Goal: Check status: Check status

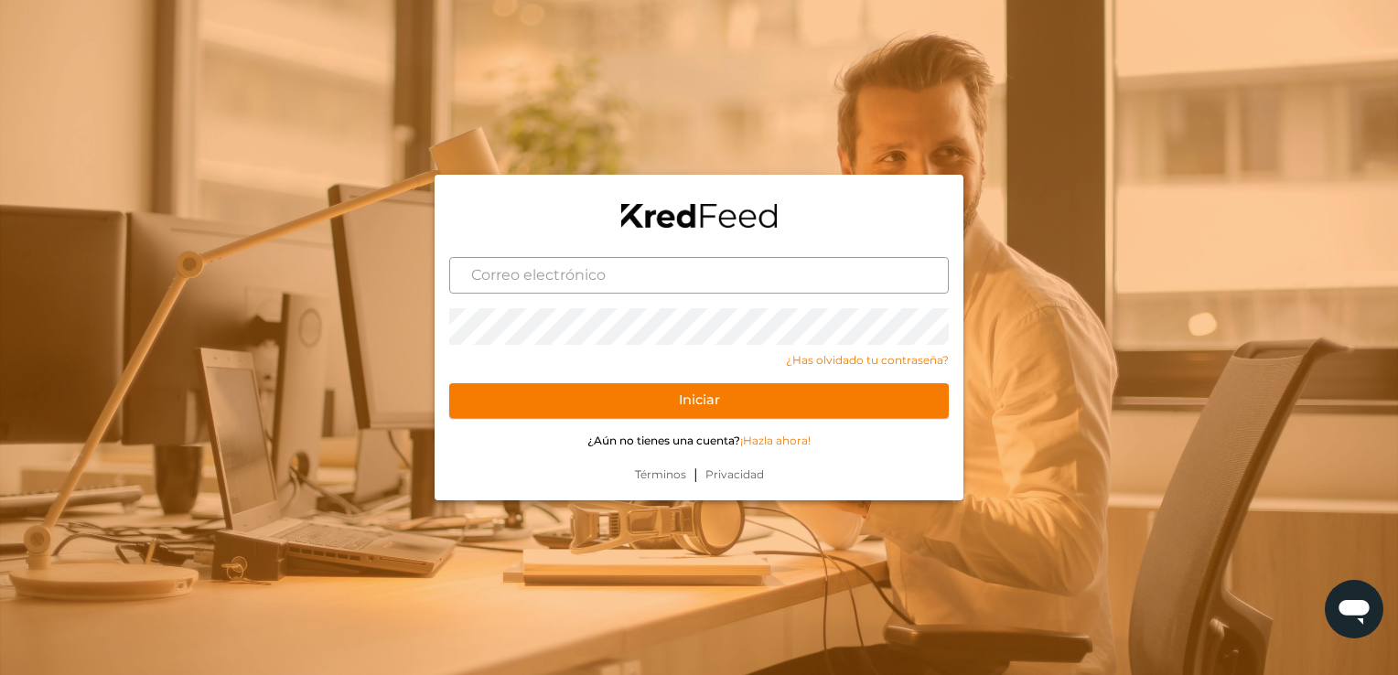
click at [567, 283] on input "text" at bounding box center [699, 275] width 500 height 37
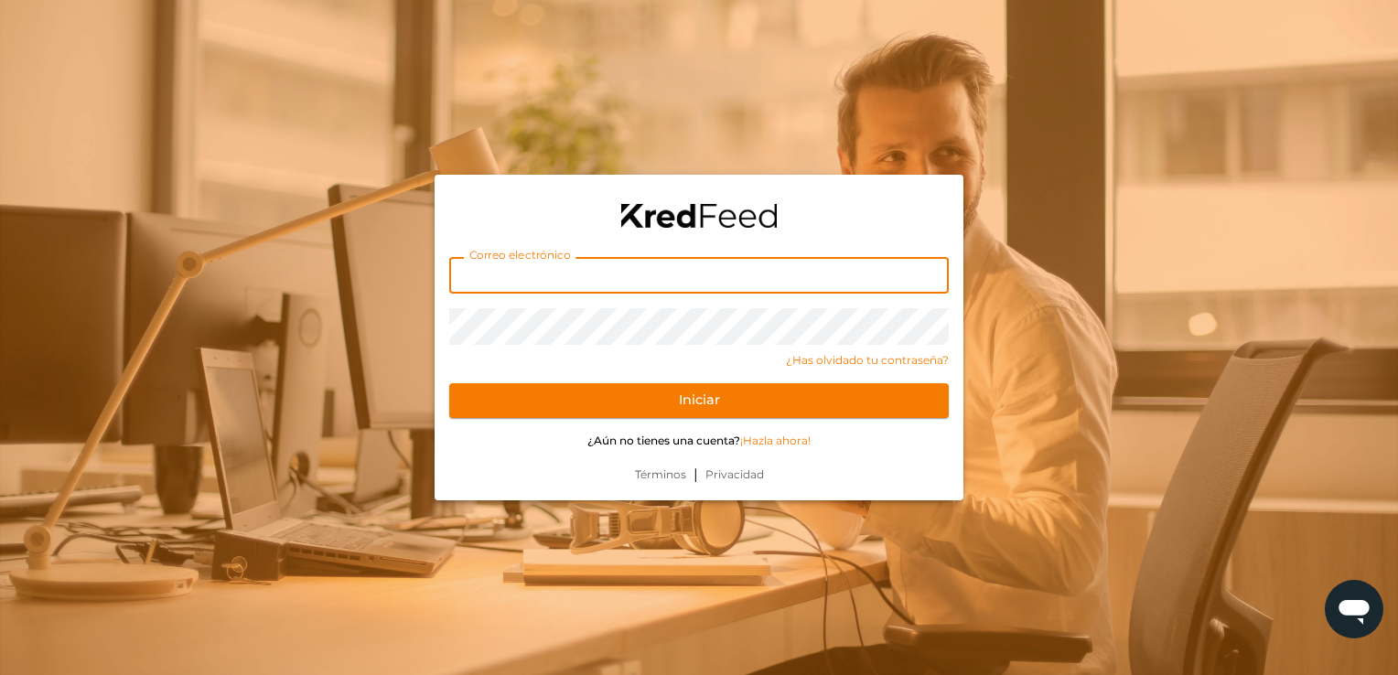
type input "amessinaosuna@gmail.com"
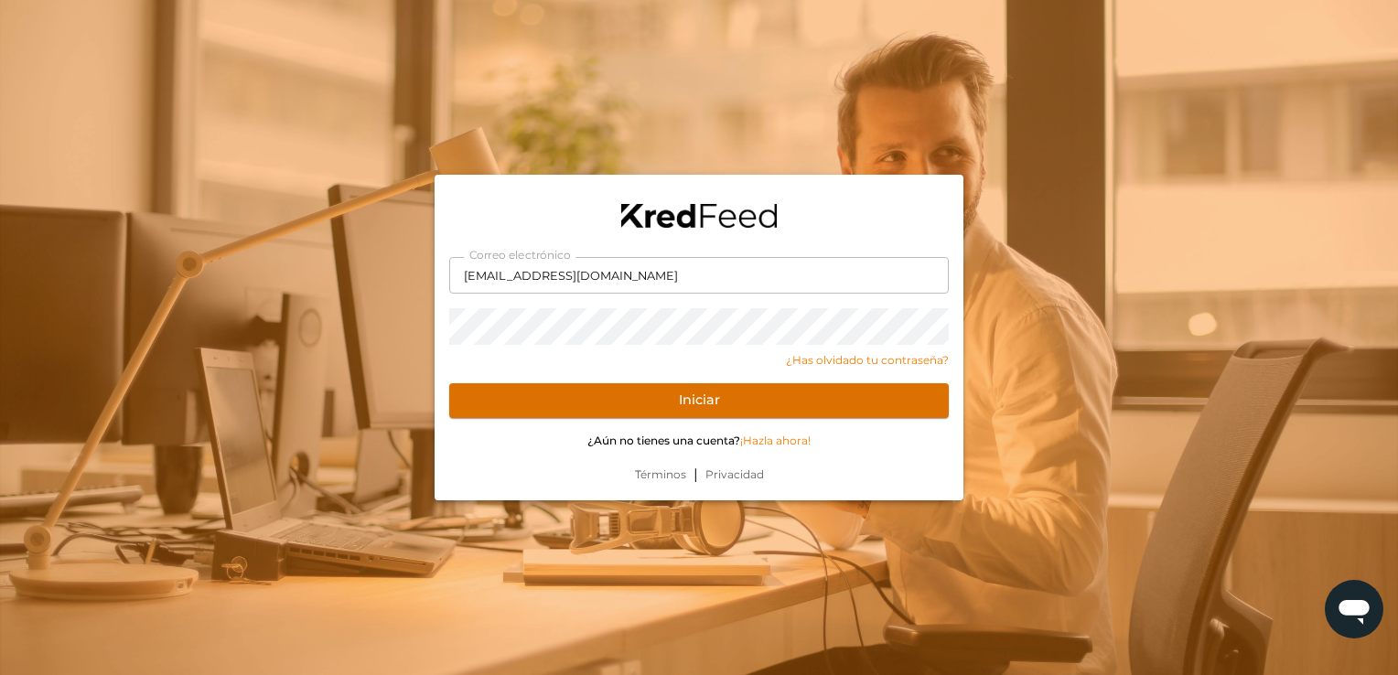
click at [551, 396] on button "Iniciar" at bounding box center [699, 400] width 500 height 35
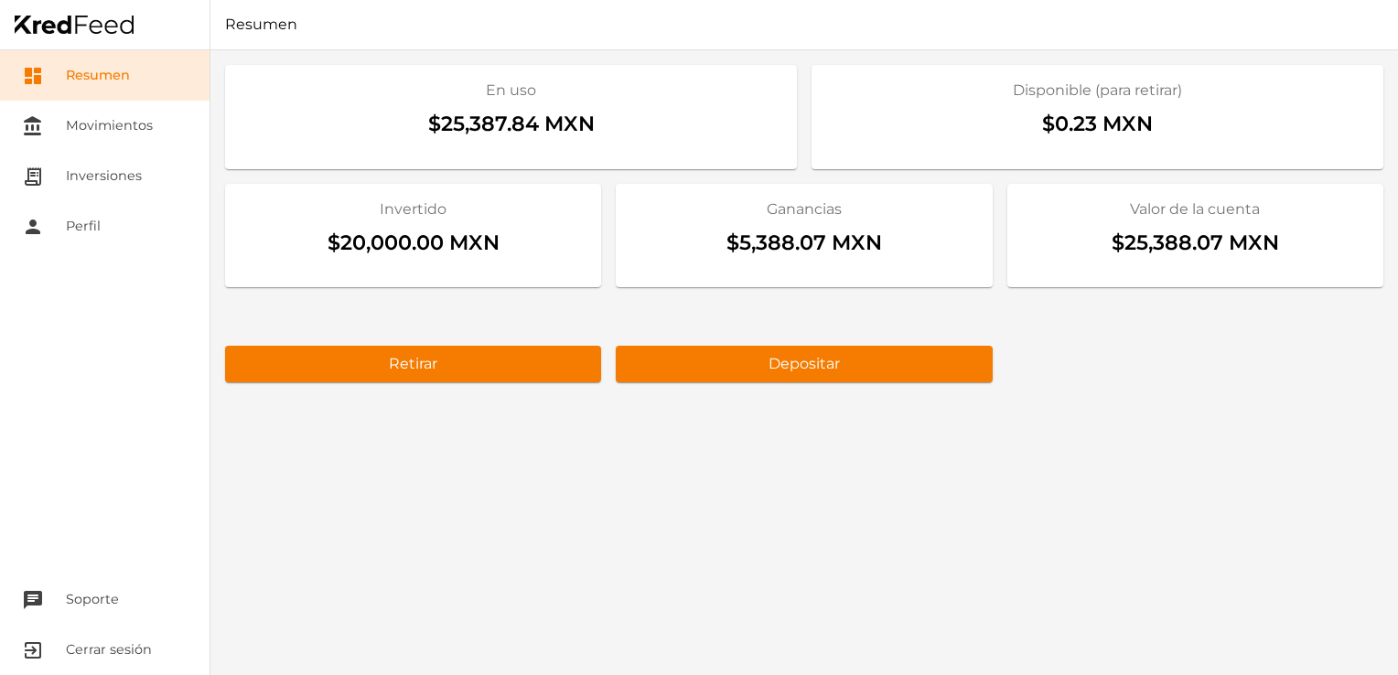
click at [1123, 456] on div "En uso $25,387.84 MXN Disponible (para retirar) $0.23 MXN Invertido $20,000.00 …" at bounding box center [804, 362] width 1188 height 625
click at [146, 187] on link "receipt_long Inversiones" at bounding box center [105, 176] width 210 height 50
